Goal: Information Seeking & Learning: Learn about a topic

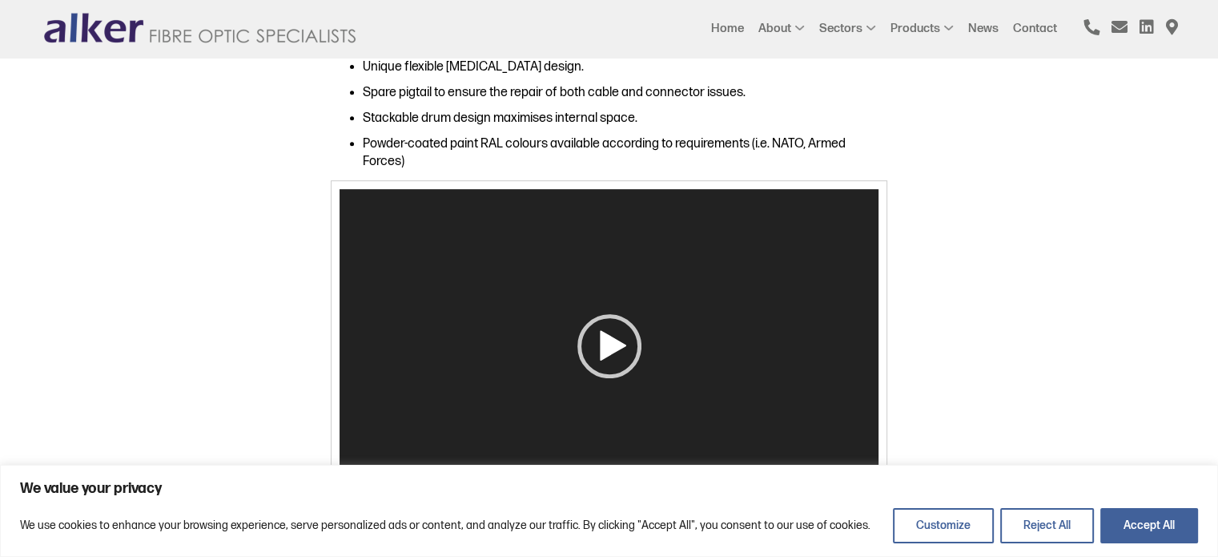
scroll to position [801, 0]
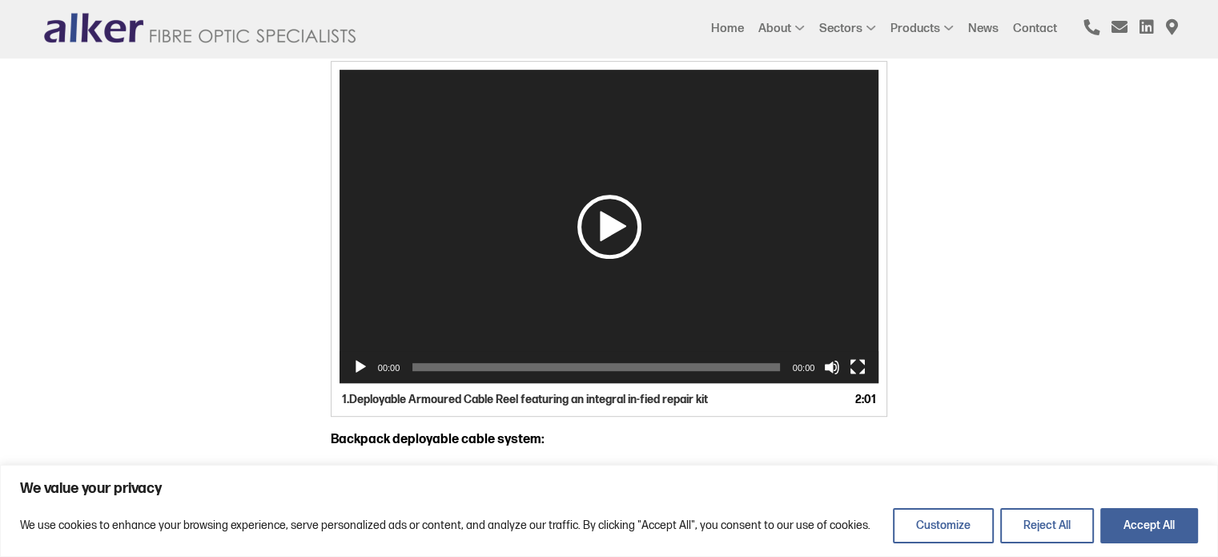
click at [623, 229] on div "Play" at bounding box center [610, 227] width 64 height 64
click at [824, 364] on button "Mute" at bounding box center [832, 367] width 16 height 16
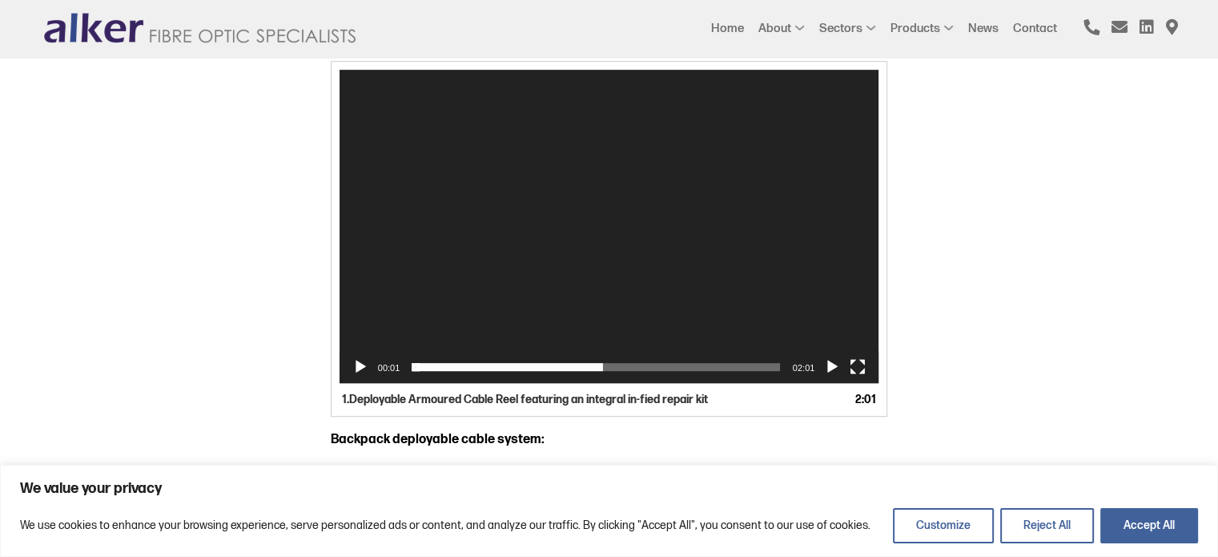
click at [465, 372] on div "00:20" at bounding box center [596, 367] width 367 height 32
click at [494, 364] on span "00:26" at bounding box center [596, 367] width 367 height 8
click at [527, 367] on span "00:37" at bounding box center [596, 367] width 367 height 8
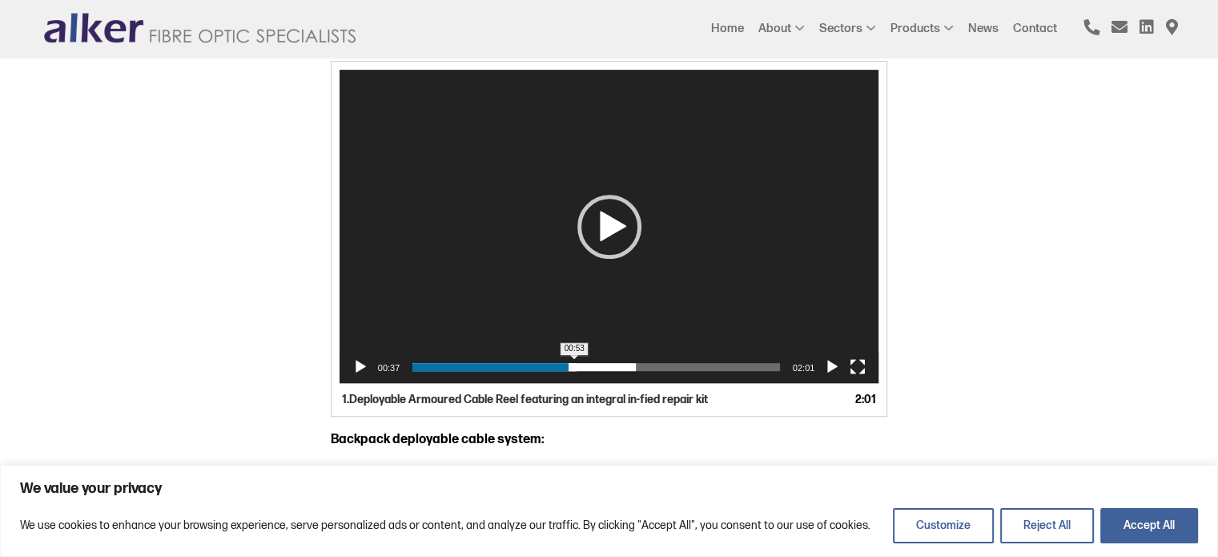
click at [575, 368] on span "00:53" at bounding box center [596, 367] width 367 height 8
click at [606, 368] on span "01:03" at bounding box center [596, 367] width 367 height 8
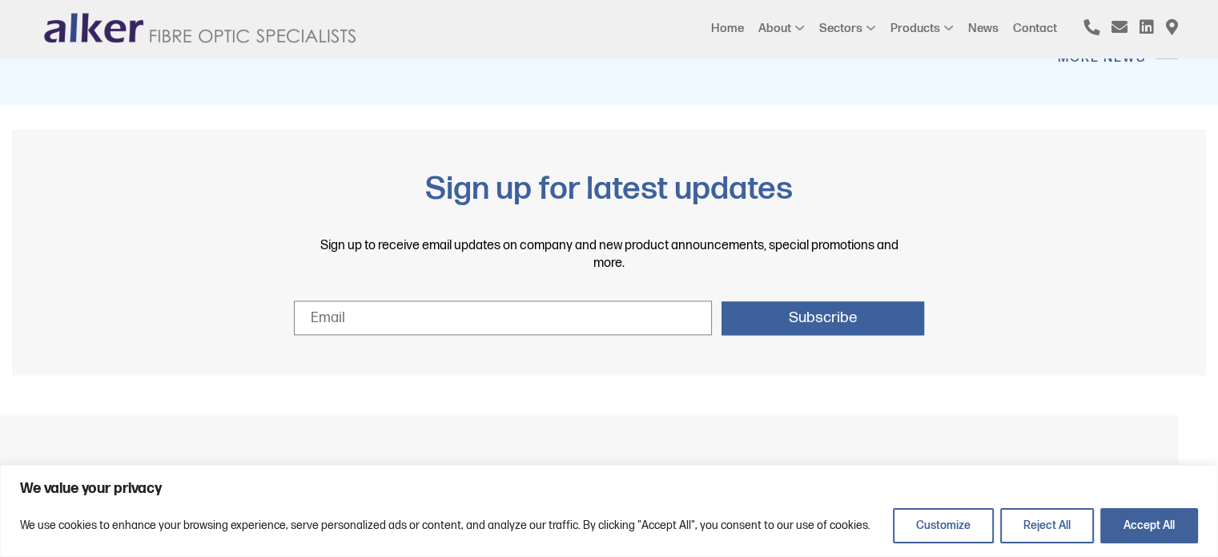
scroll to position [1875, 0]
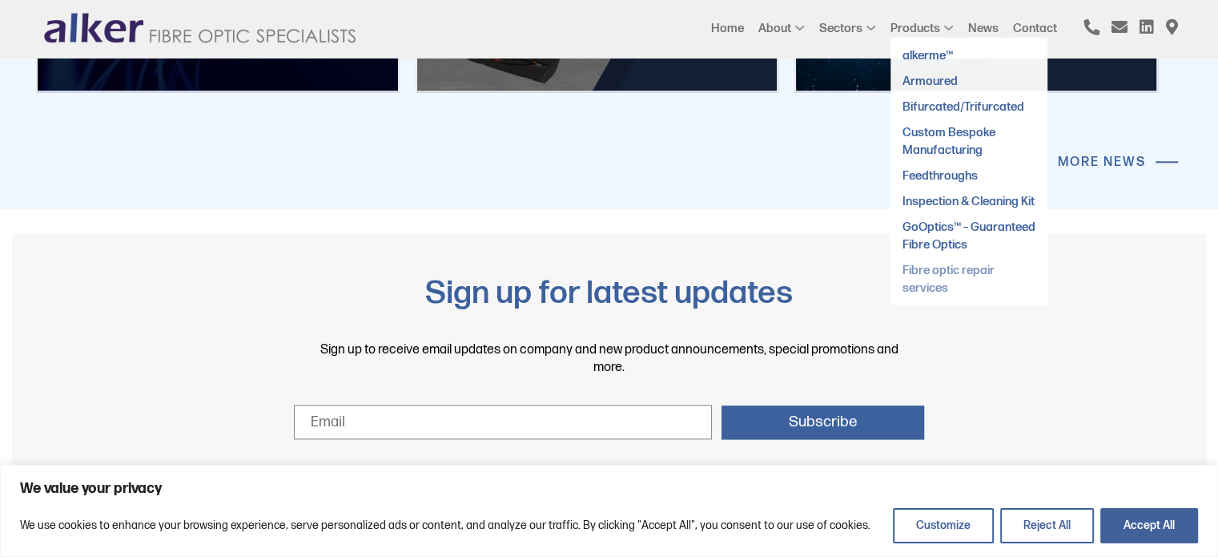
click at [903, 295] on link "Fibre optic repair services" at bounding box center [949, 279] width 92 height 31
